Goal: Task Accomplishment & Management: Manage account settings

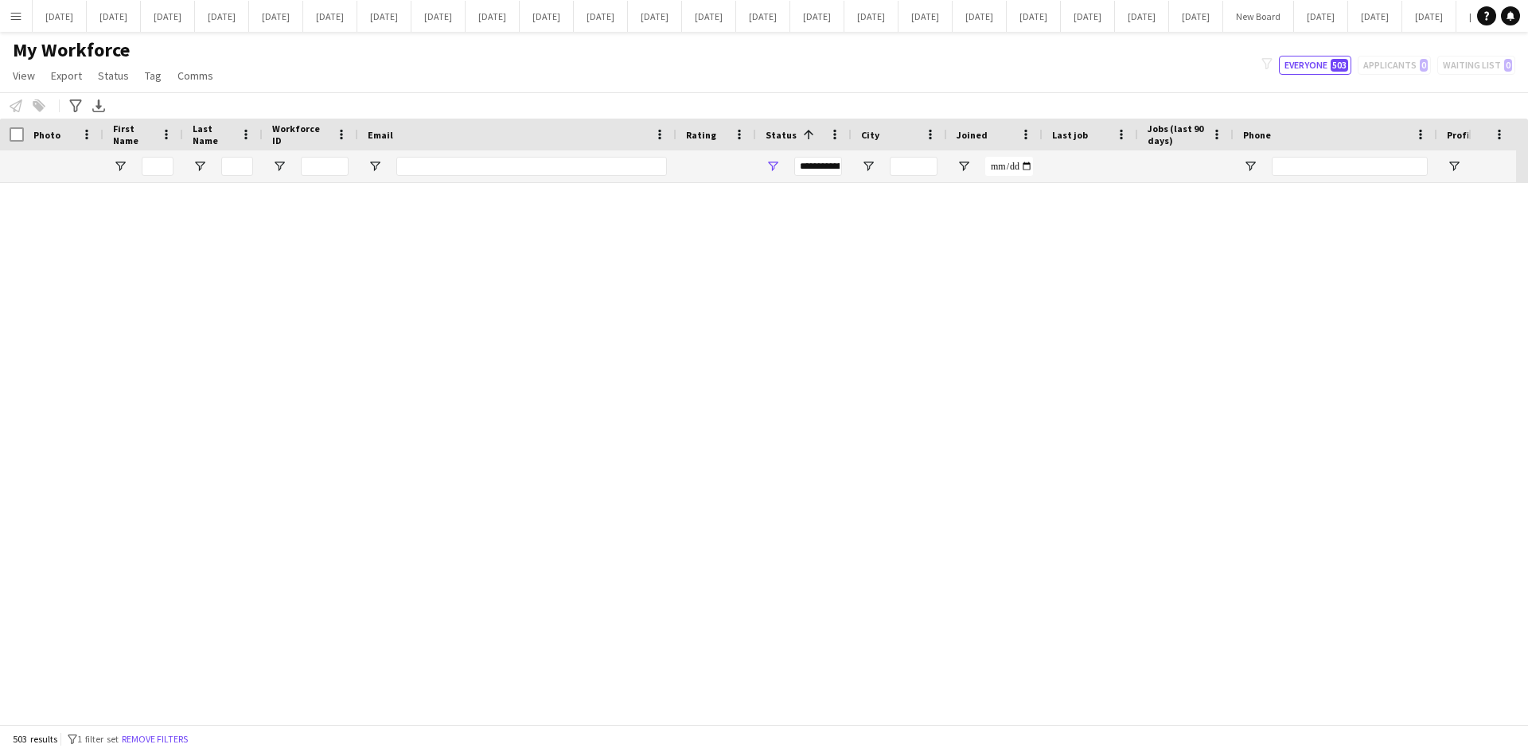
scroll to position [21485, 0]
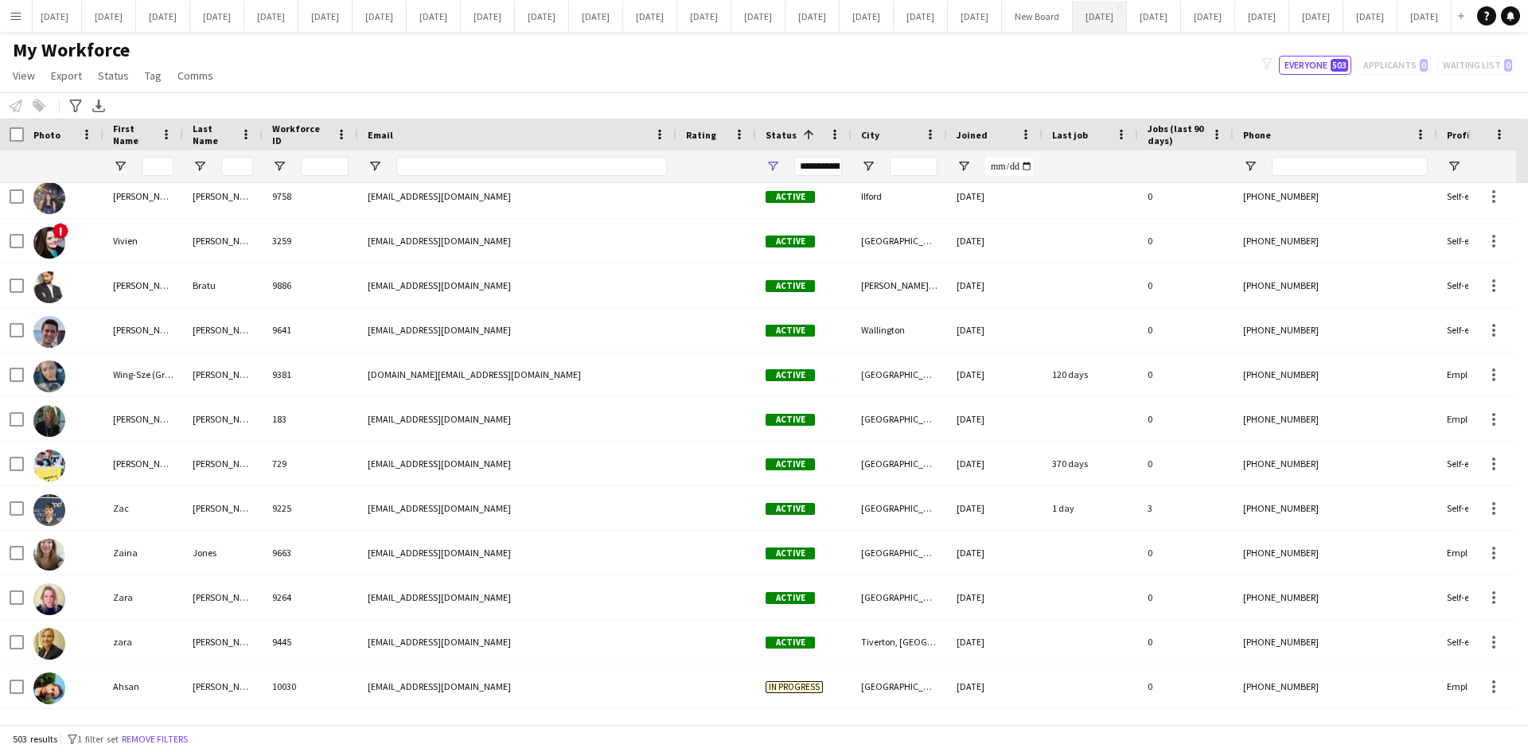
click at [1073, 15] on button "[DATE] Close" at bounding box center [1100, 16] width 54 height 31
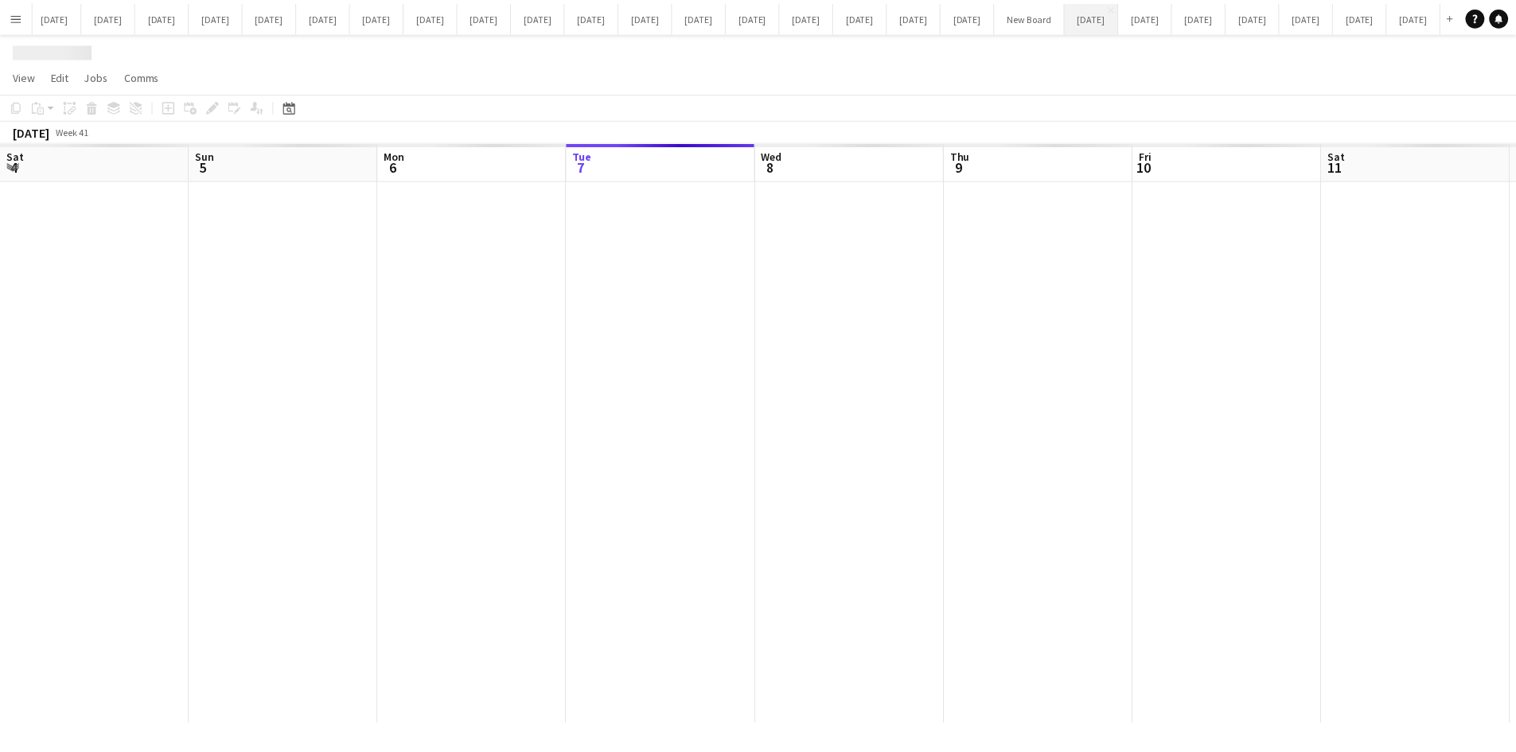
scroll to position [0, 380]
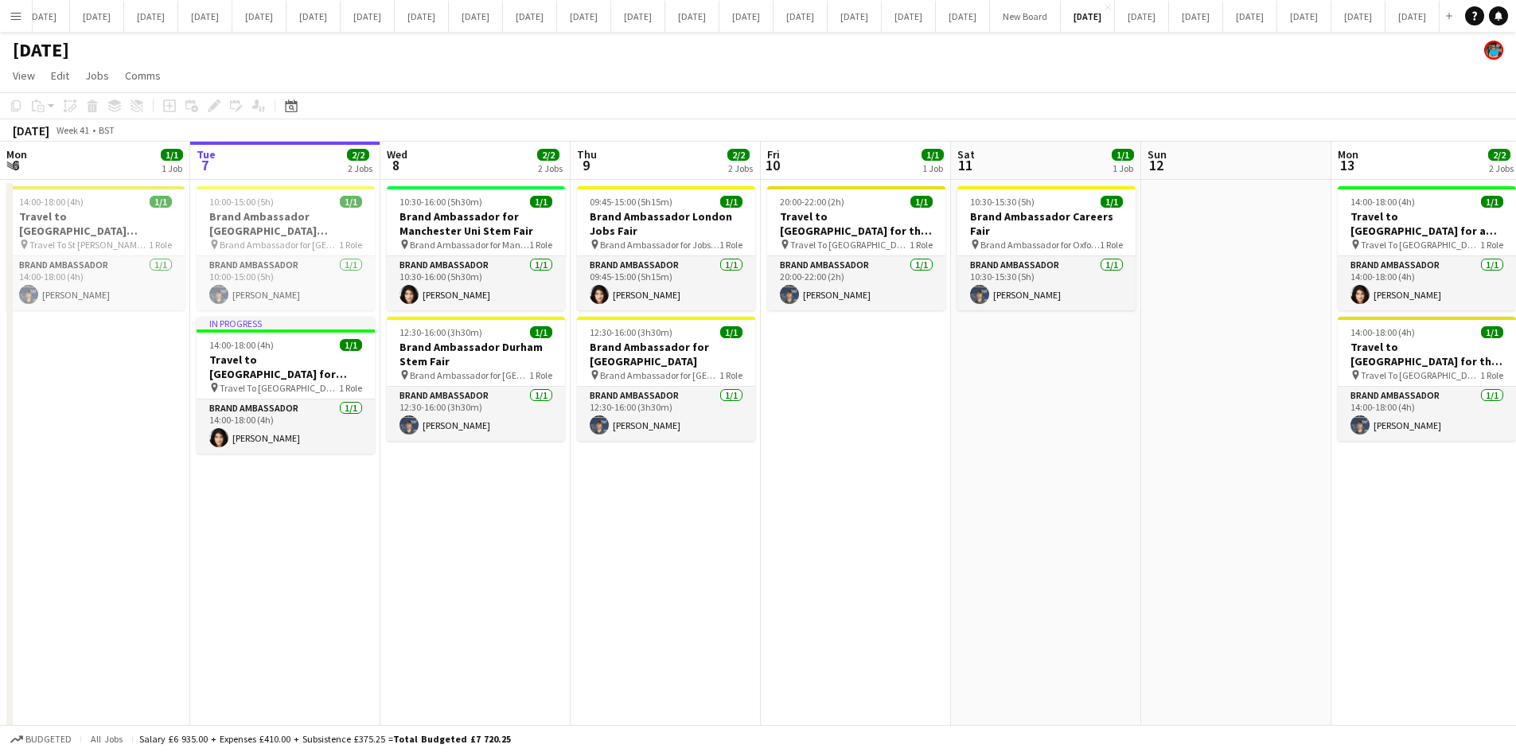
click at [952, 496] on app-date-cell "10:30-15:30 (5h) 1/1 Brand Ambassador Careers Fair pin Brand Ambassador for Oxf…" at bounding box center [1046, 482] width 190 height 605
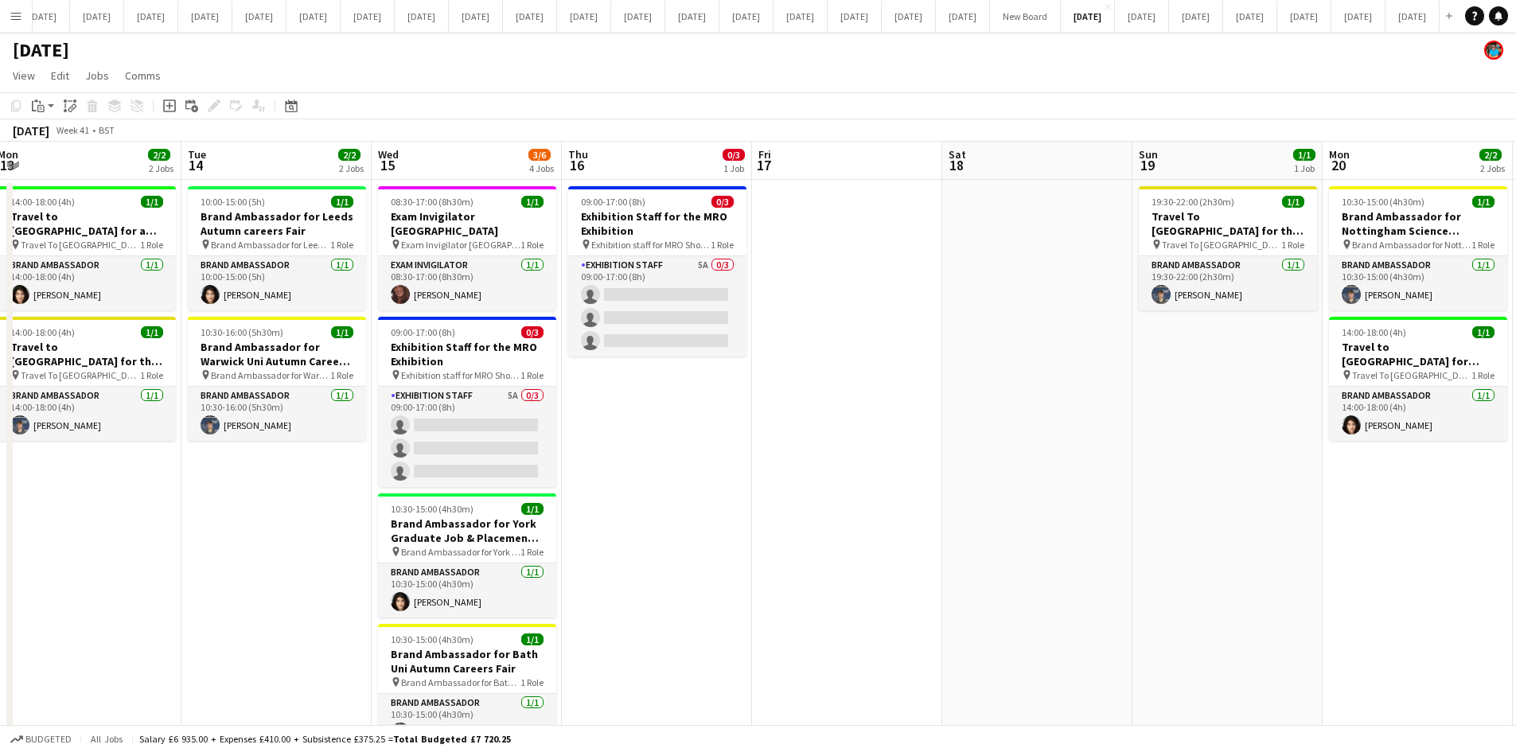
scroll to position [0, 481]
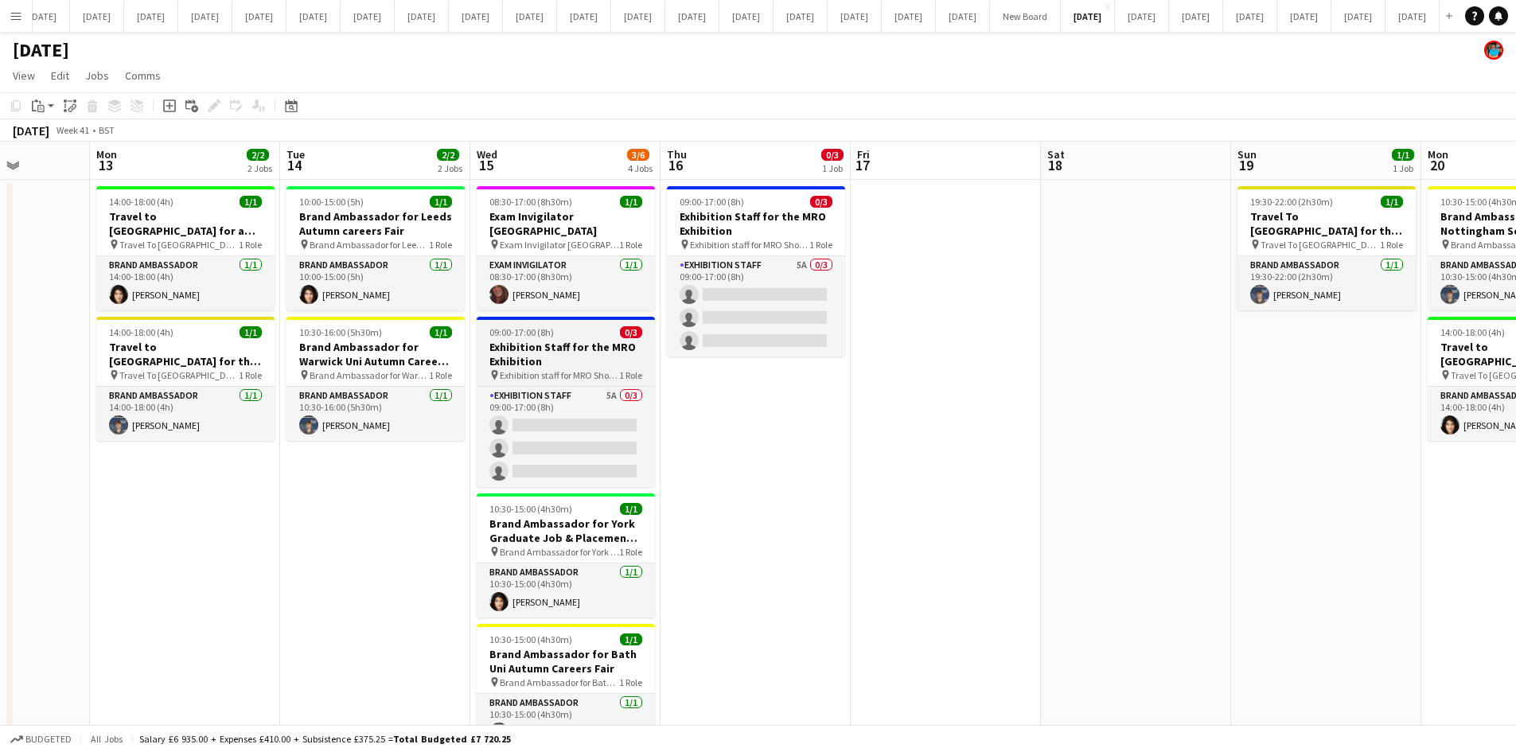
click at [569, 369] on app-job-card "09:00-17:00 (8h) 0/3 Exhibition Staff for the MRO Exhibition pin Exhibition sta…" at bounding box center [566, 402] width 178 height 170
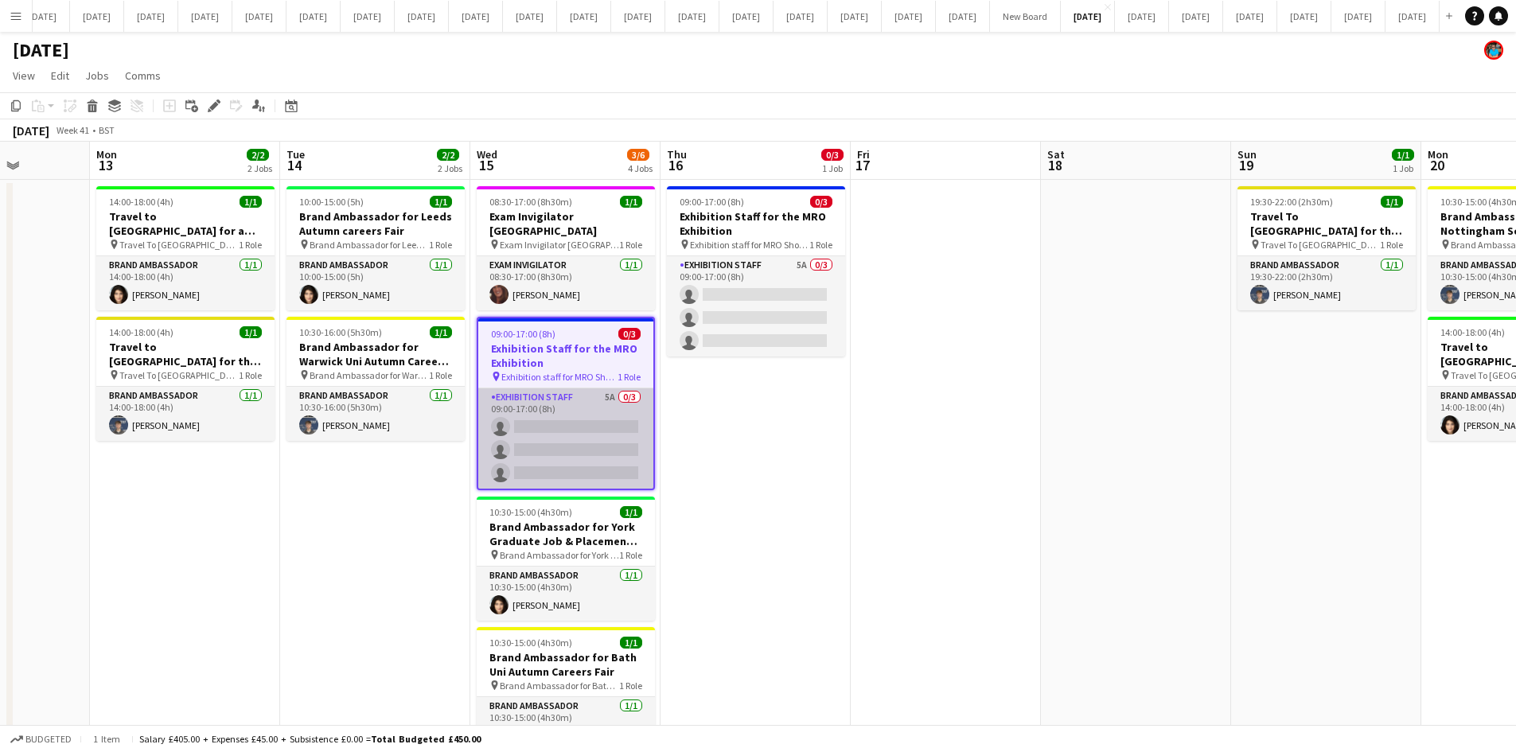
click at [580, 408] on app-card-role "Exhibition Staff 5A 0/3 09:00-17:00 (8h) single-neutral-actions single-neutral-…" at bounding box center [565, 438] width 175 height 100
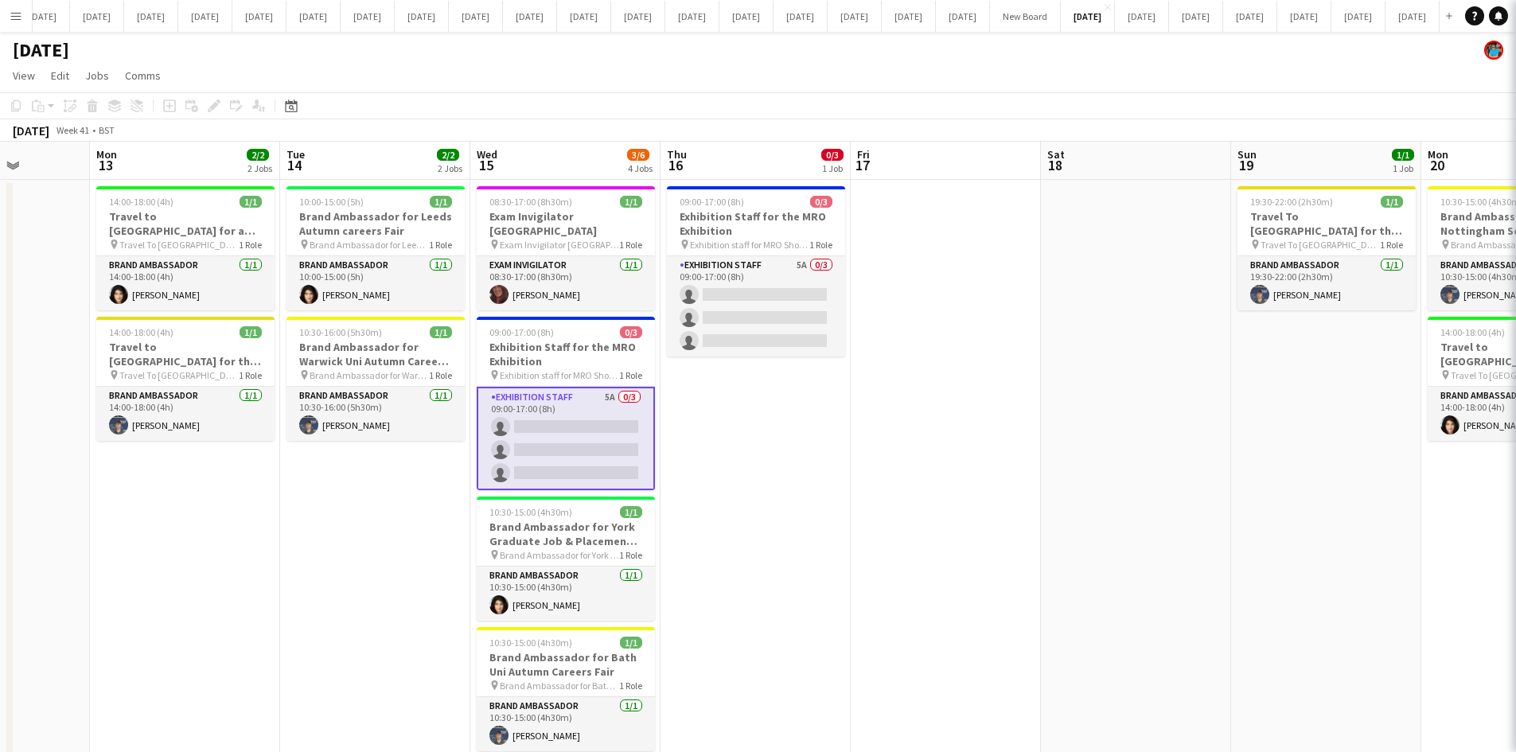
scroll to position [0, 481]
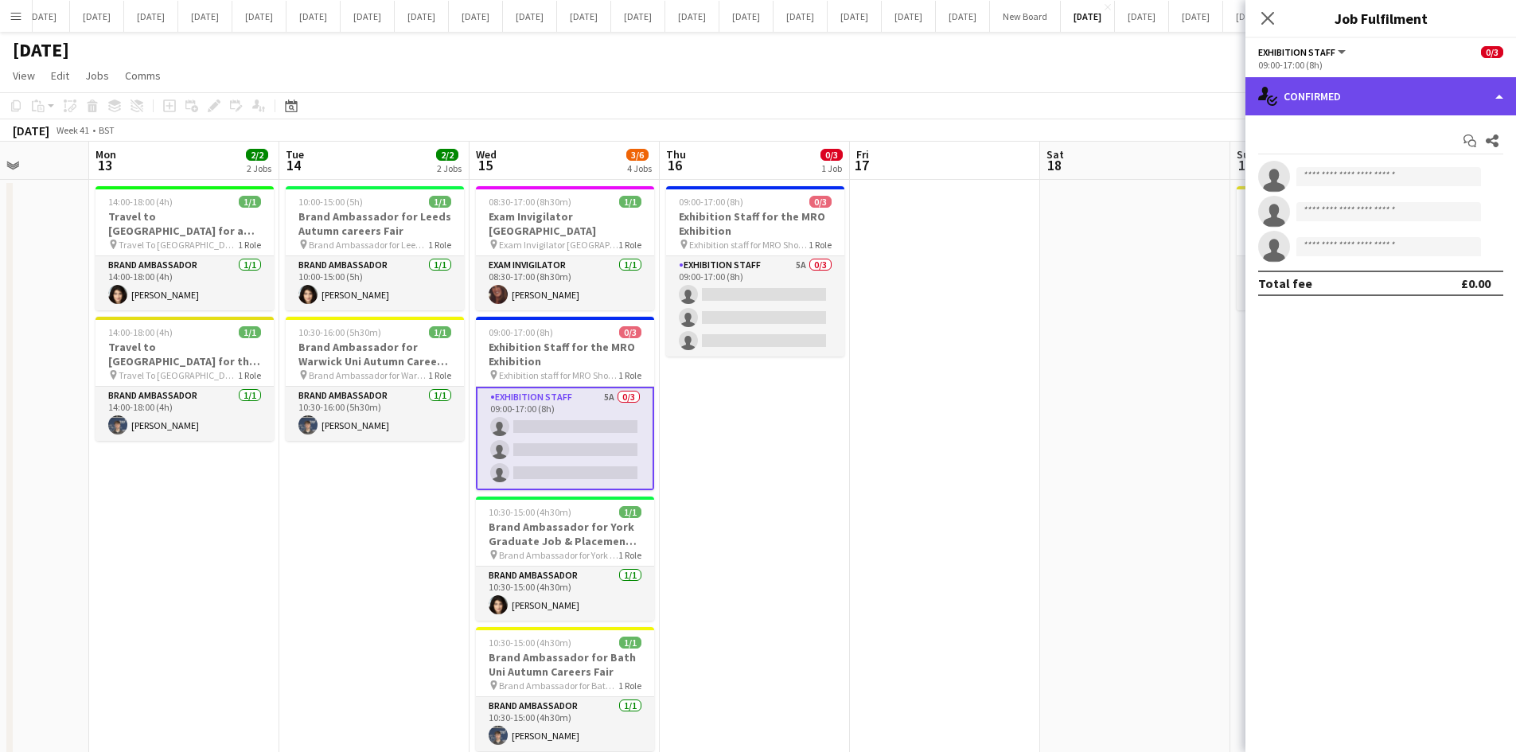
click at [1498, 95] on div "single-neutral-actions-check-2 Confirmed" at bounding box center [1380, 96] width 271 height 38
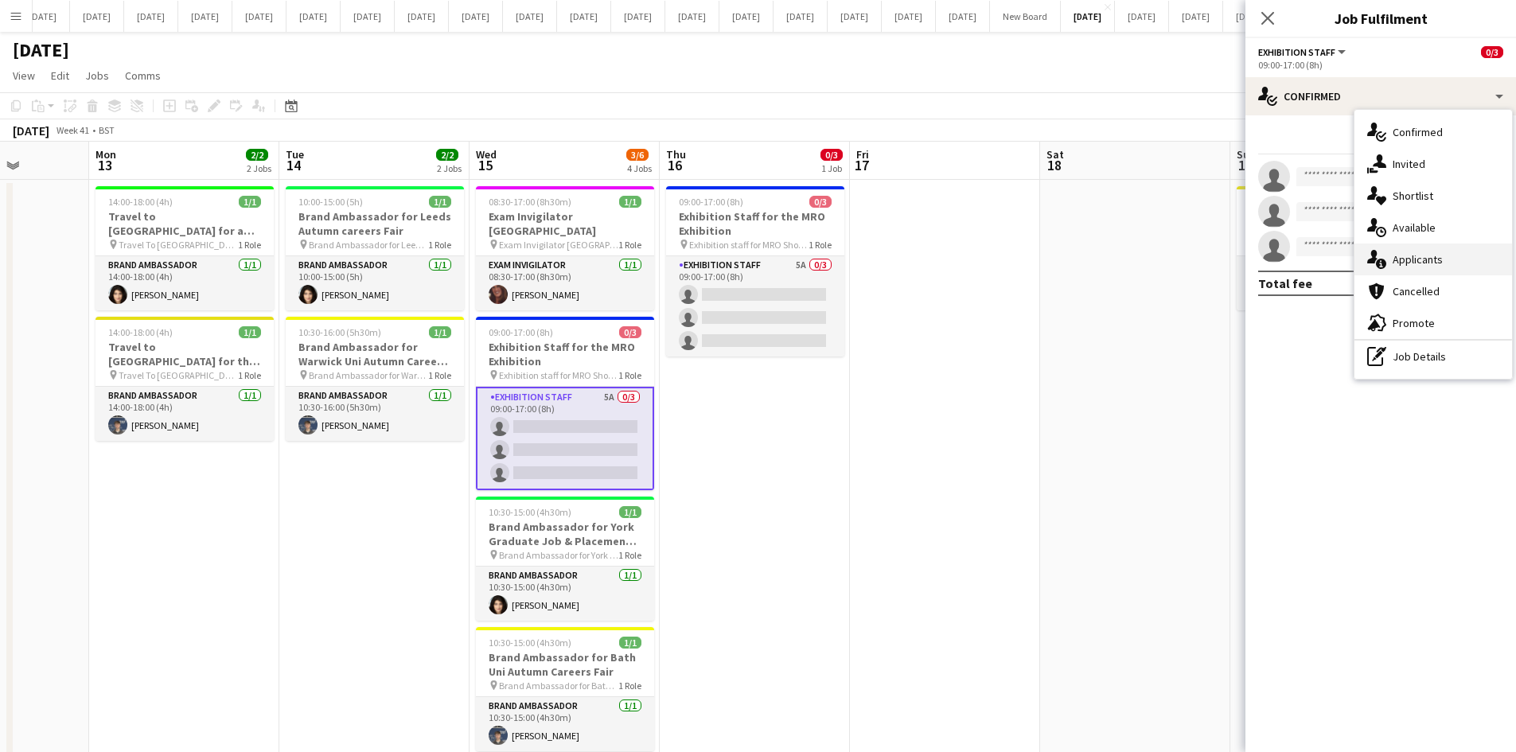
click at [1400, 264] on span "Applicants" at bounding box center [1417, 259] width 50 height 14
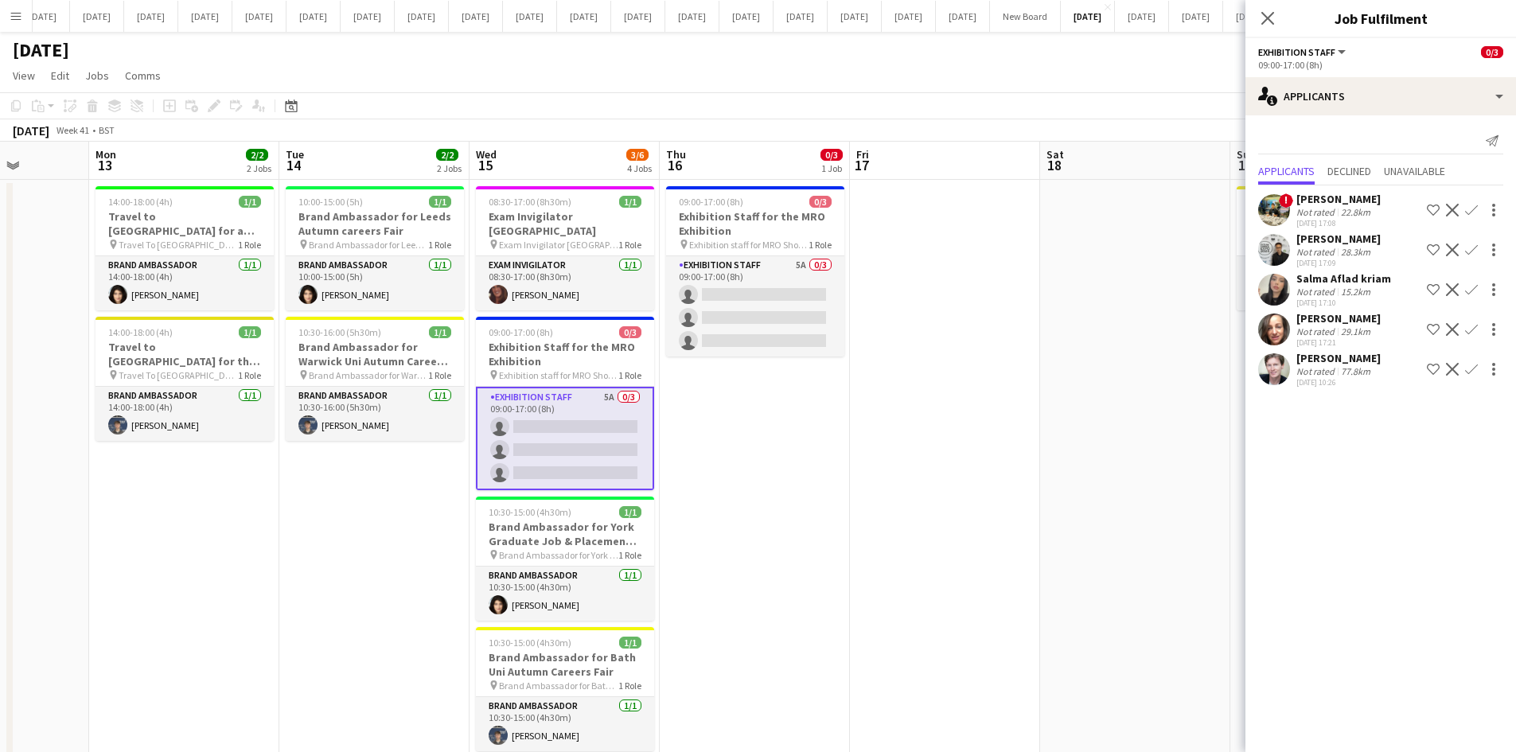
click at [1327, 284] on div "Salma Aflad kriam" at bounding box center [1343, 278] width 95 height 14
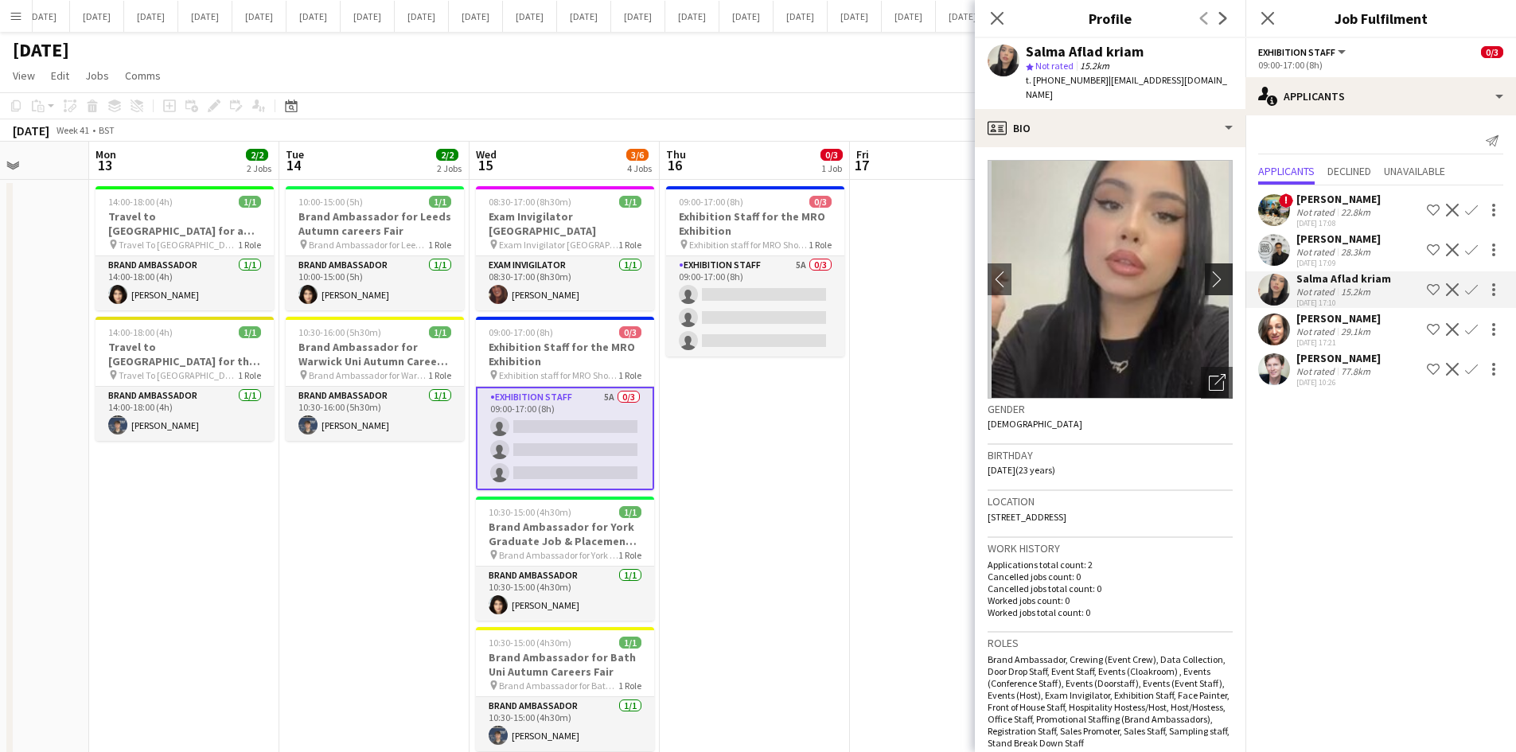
click at [1209, 271] on app-icon "chevron-right" at bounding box center [1221, 279] width 25 height 17
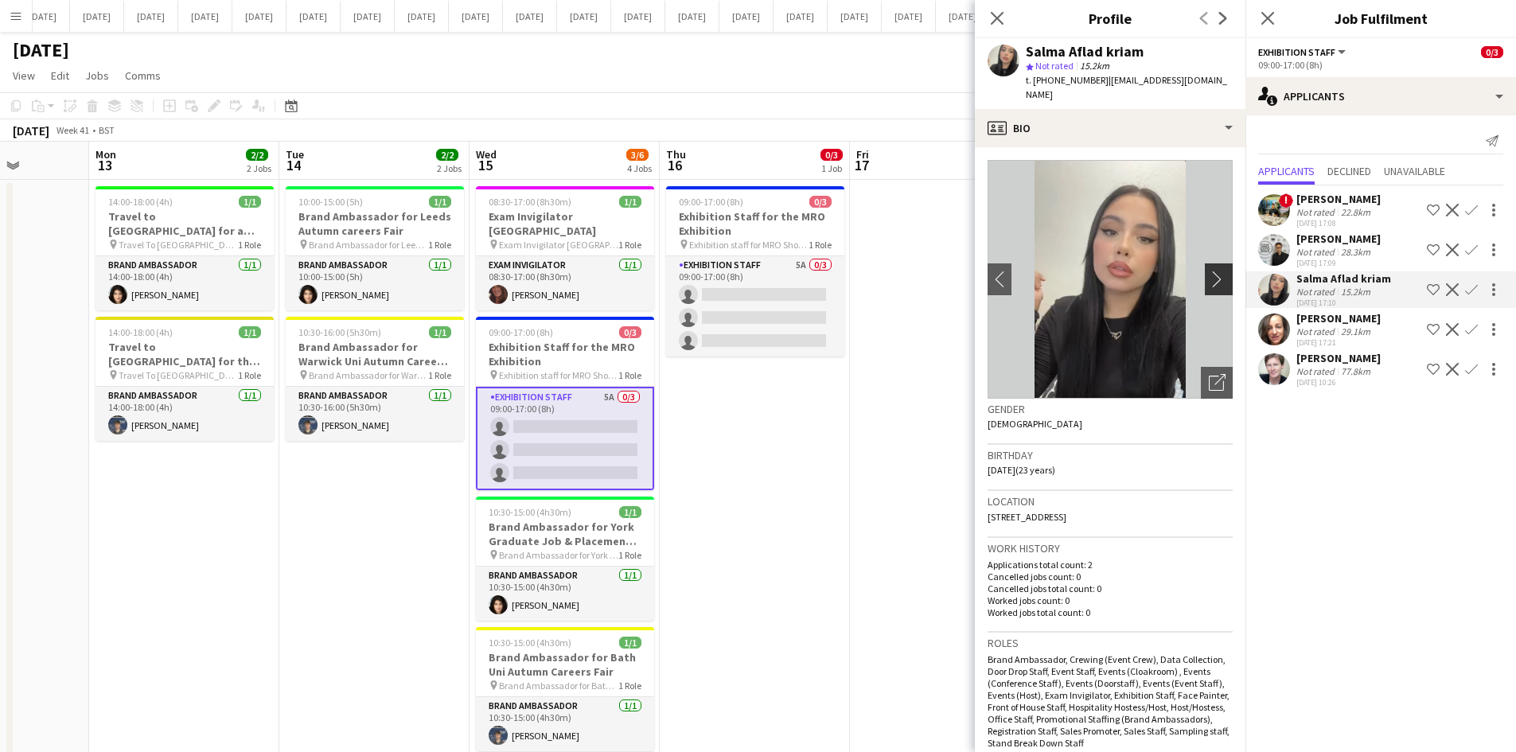
click at [1209, 271] on app-icon "chevron-right" at bounding box center [1221, 279] width 25 height 17
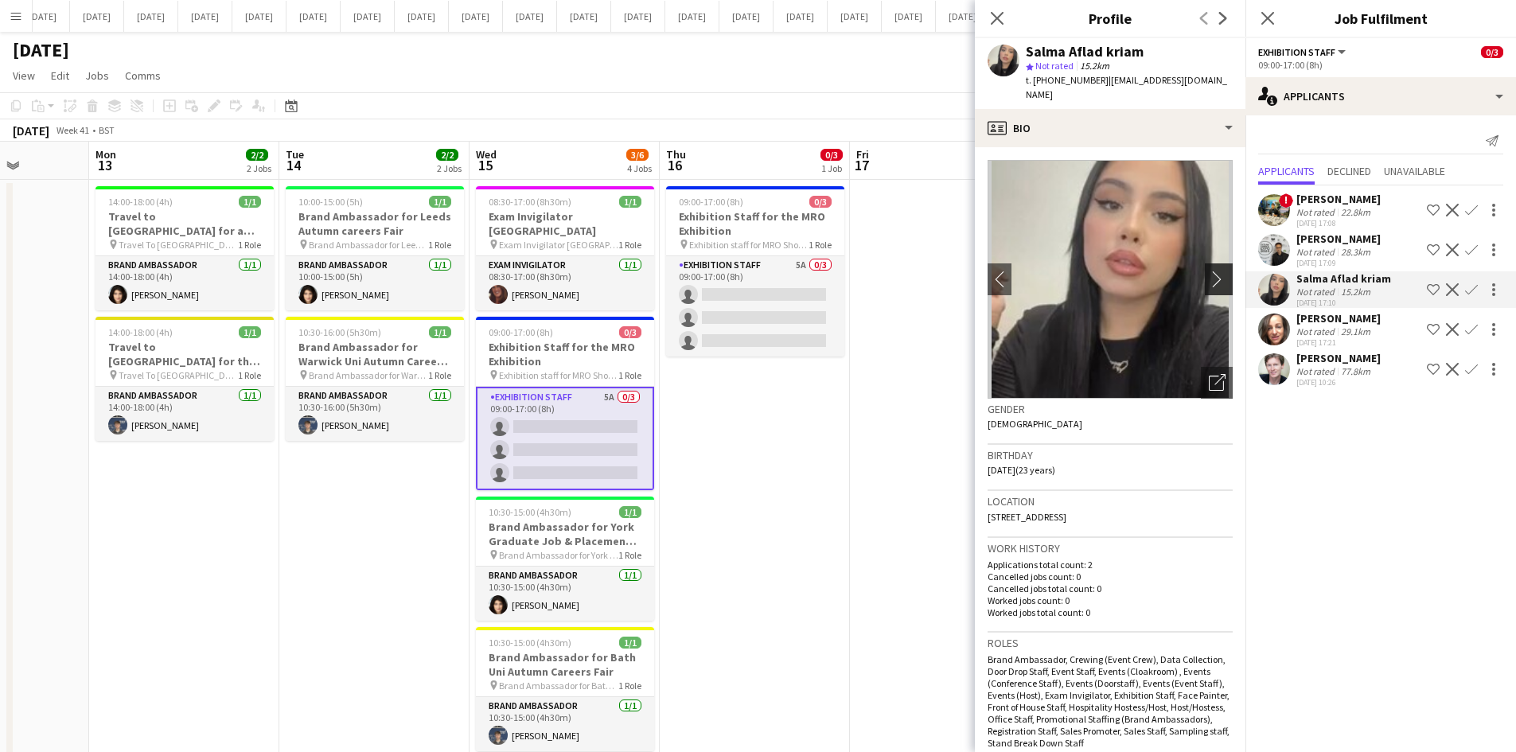
click at [1209, 271] on app-icon "chevron-right" at bounding box center [1221, 279] width 25 height 17
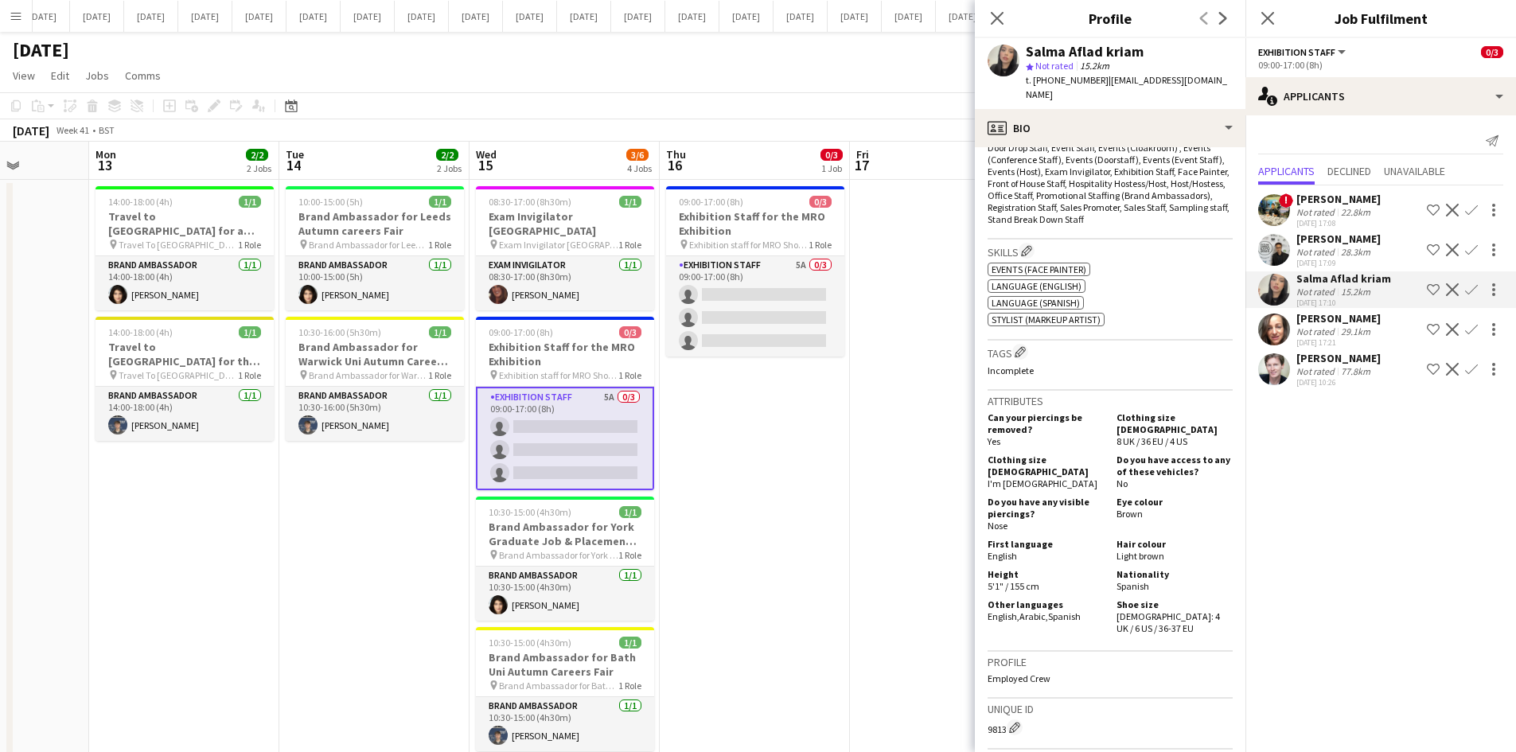
scroll to position [469, 0]
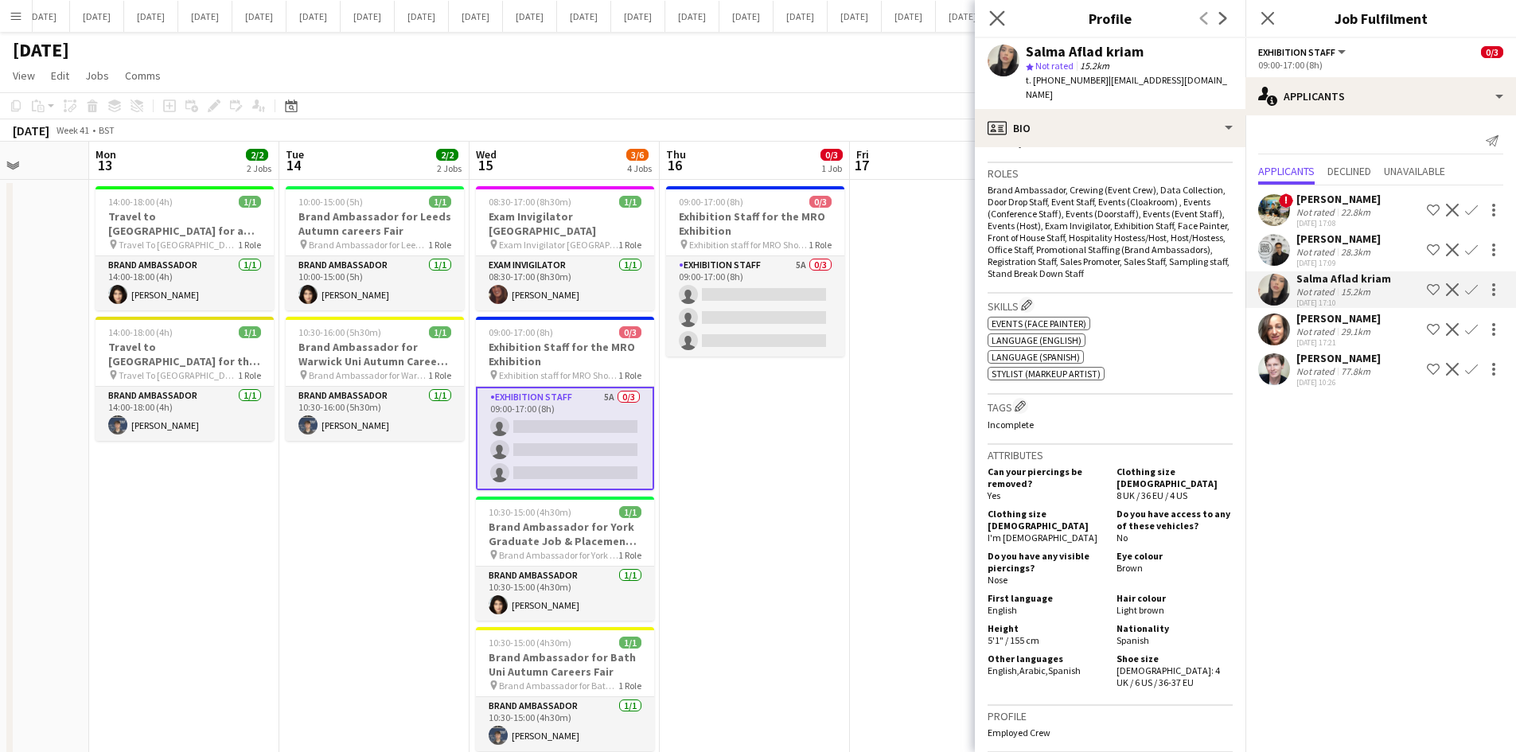
click at [1006, 19] on app-icon "Close pop-in" at bounding box center [997, 18] width 23 height 23
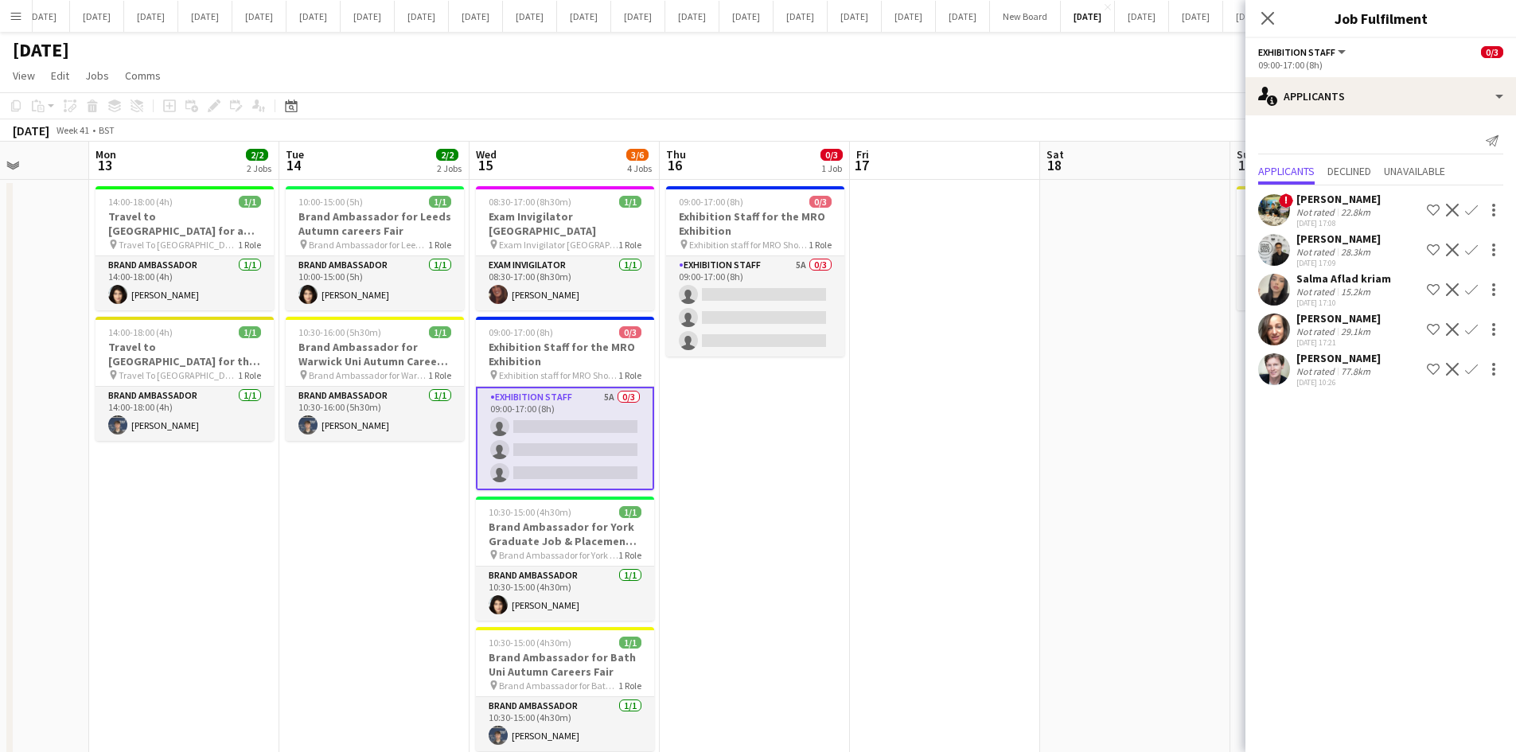
click at [910, 294] on app-date-cell at bounding box center [945, 482] width 190 height 605
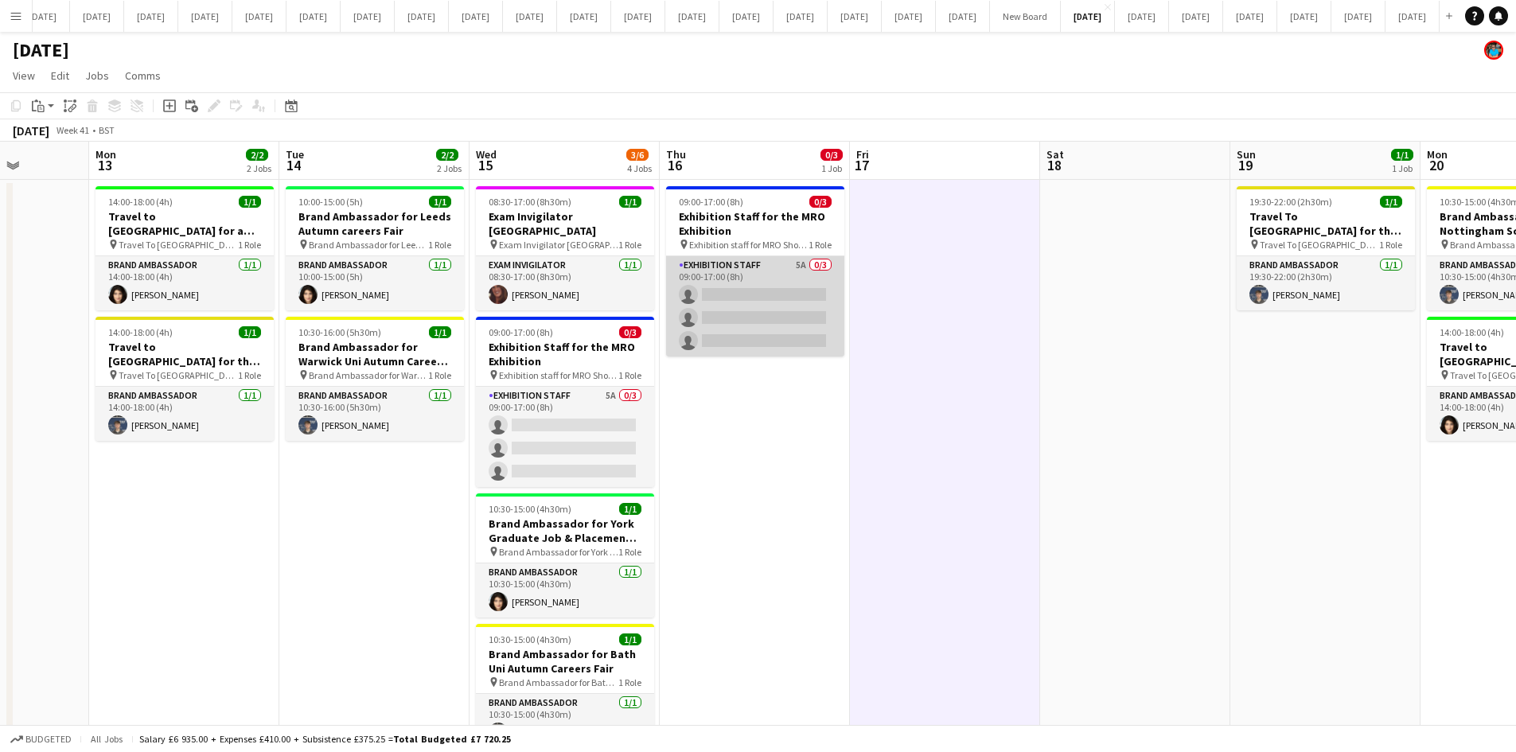
click at [781, 295] on app-card-role "Exhibition Staff 5A 0/3 09:00-17:00 (8h) single-neutral-actions single-neutral-…" at bounding box center [755, 306] width 178 height 100
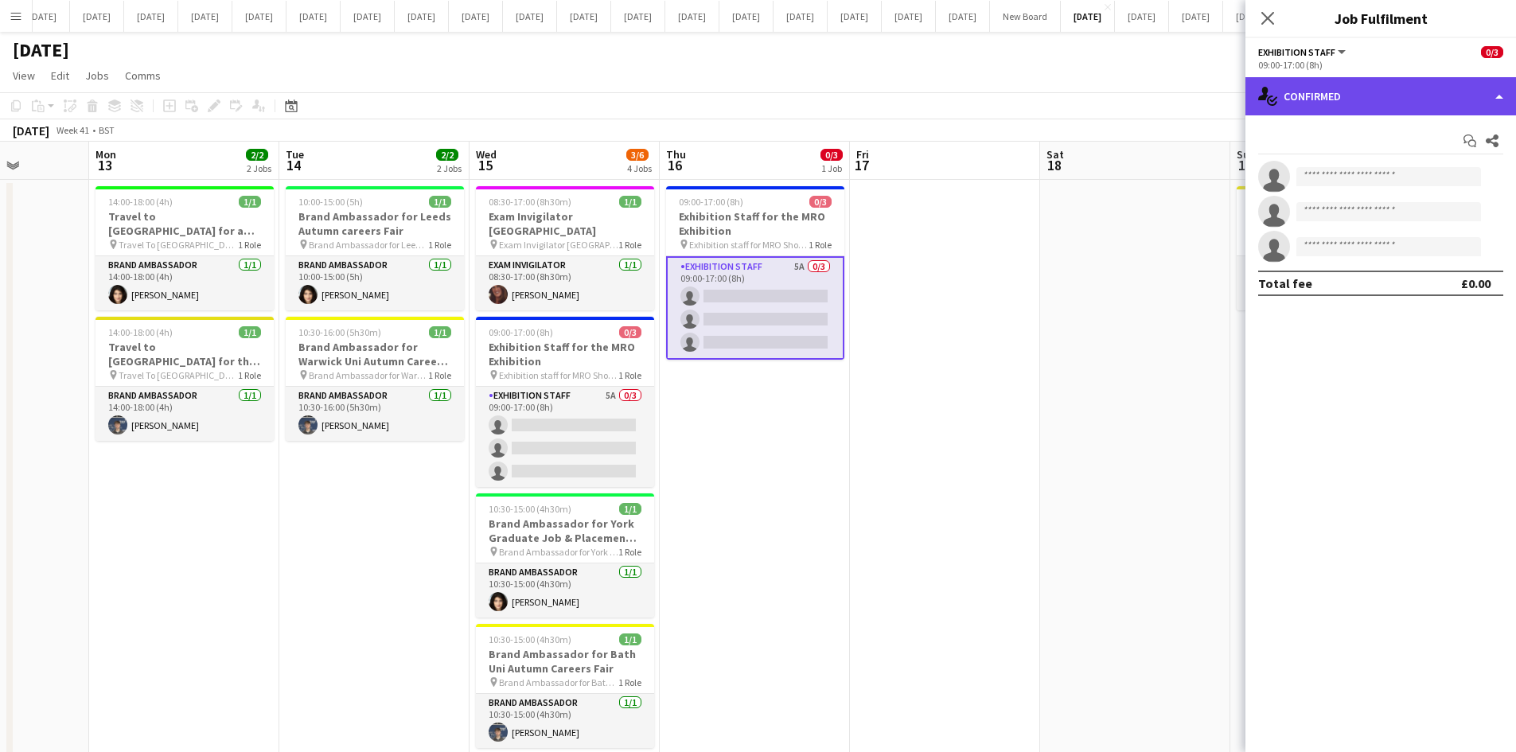
click at [1482, 91] on div "single-neutral-actions-check-2 Confirmed" at bounding box center [1380, 96] width 271 height 38
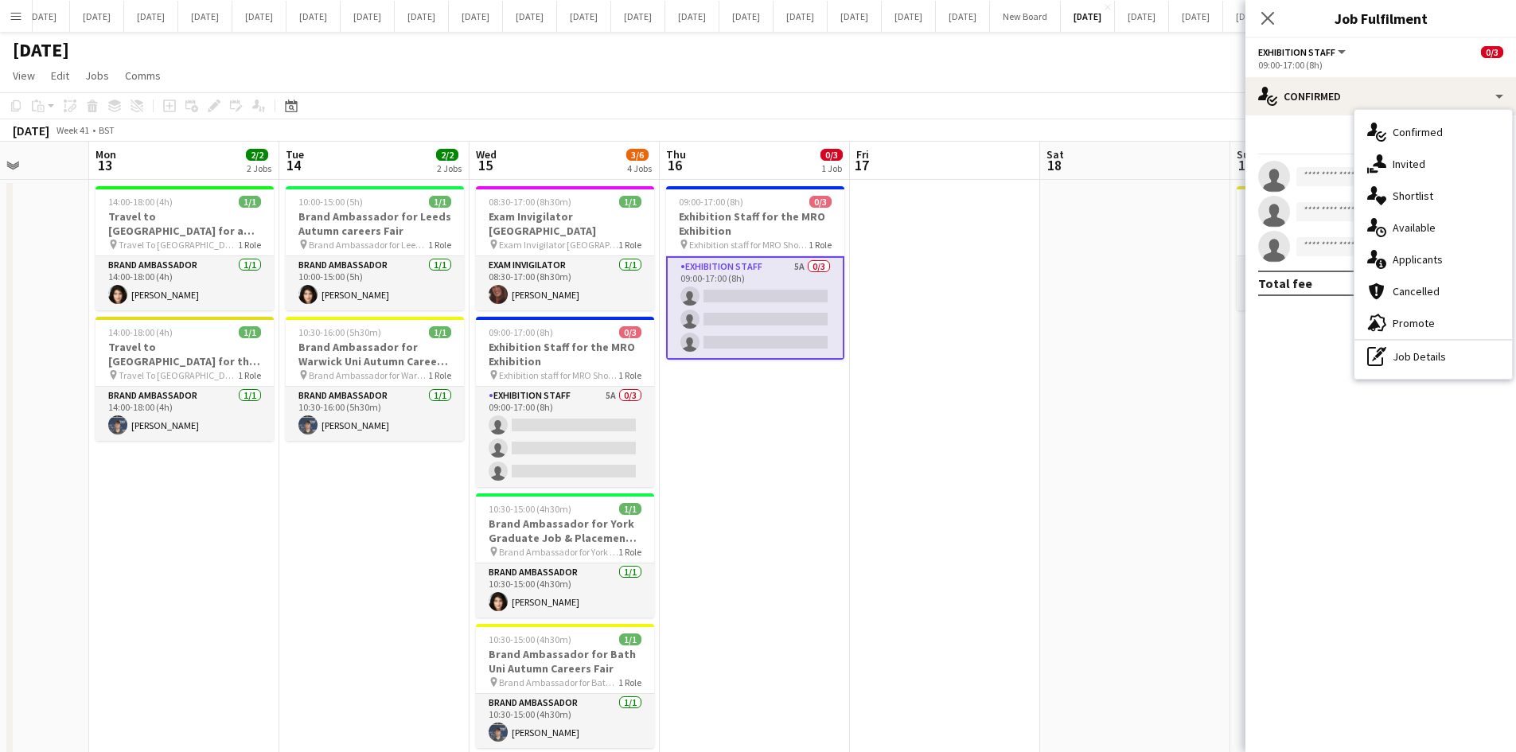
click at [1430, 267] on div "single-neutral-actions-information Applicants" at bounding box center [1433, 259] width 158 height 32
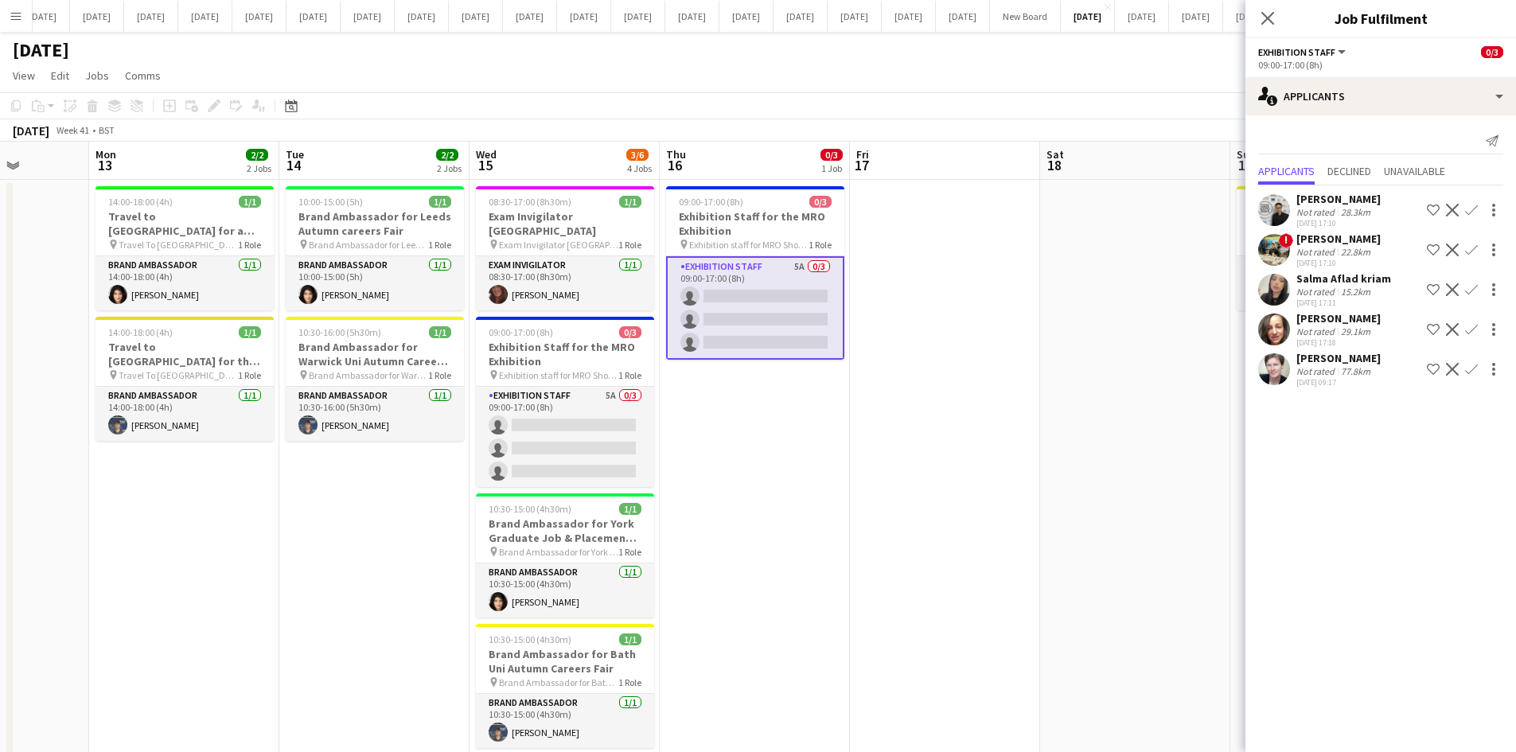
click at [1270, 20] on icon "Close pop-in" at bounding box center [1267, 18] width 13 height 13
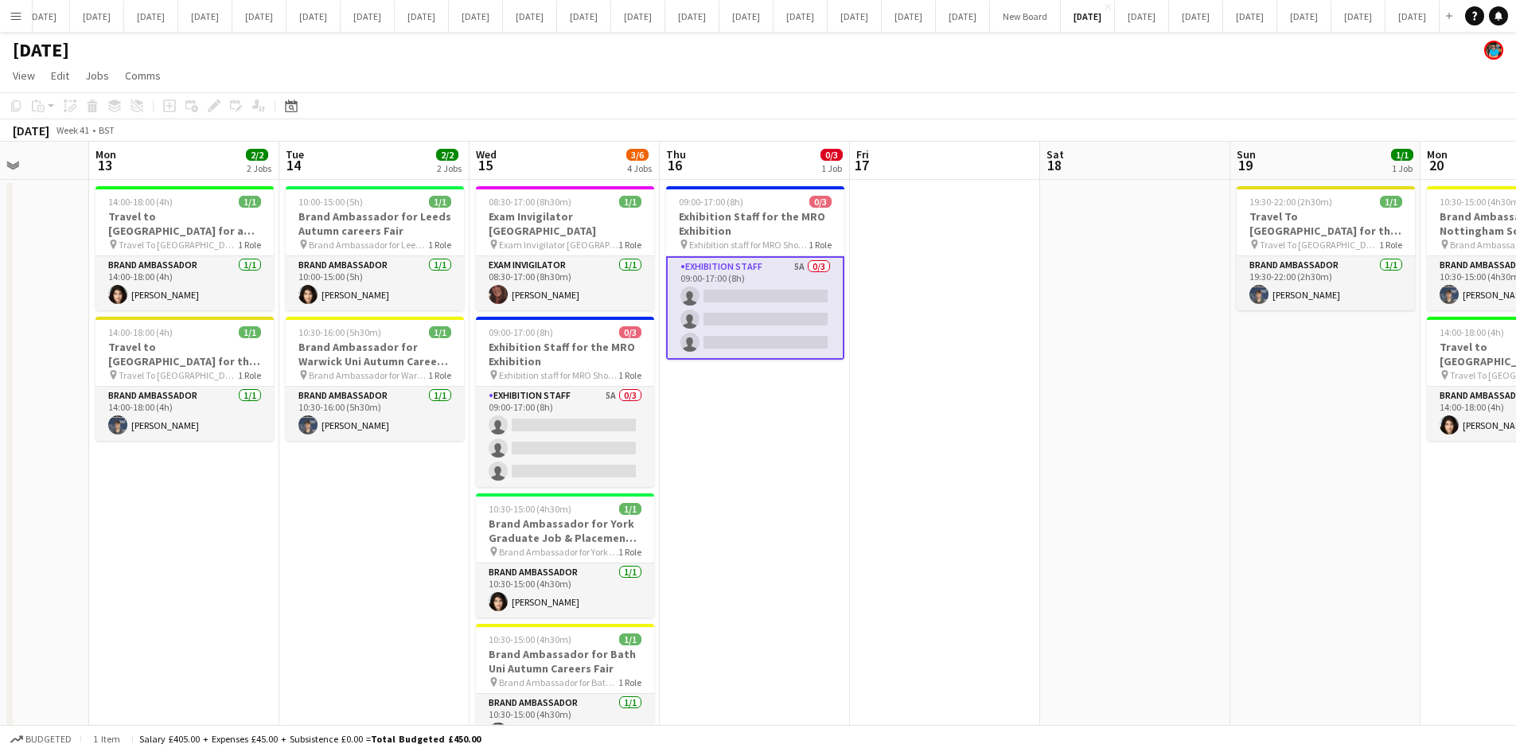
click at [1053, 259] on app-date-cell at bounding box center [1135, 482] width 190 height 605
